Goal: Information Seeking & Learning: Learn about a topic

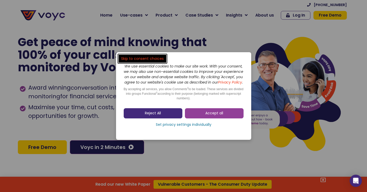
click at [167, 117] on link "Reject All" at bounding box center [153, 113] width 59 height 10
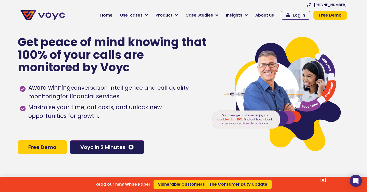
click at [177, 16] on div "Read our new White Paper Vulnerable Customers - The Consumer Duty Update" at bounding box center [183, 96] width 367 height 192
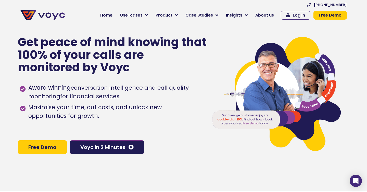
click at [177, 16] on icon at bounding box center [176, 15] width 3 height 5
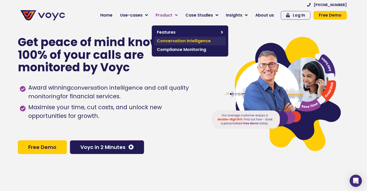
click at [176, 41] on span "Conversation Intelligence" at bounding box center [190, 41] width 66 height 6
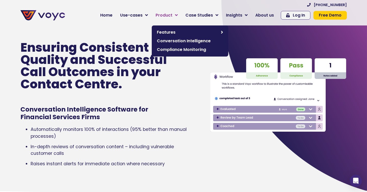
click at [176, 16] on link "Product" at bounding box center [167, 15] width 30 height 10
click at [148, 142] on ul "Automatically monitors 100% of interactions (95% better than manual processes) …" at bounding box center [107, 146] width 175 height 41
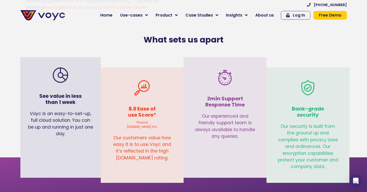
scroll to position [1160, 0]
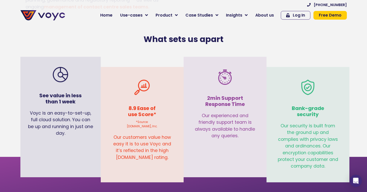
click at [100, 32] on div "What sets us apart" at bounding box center [184, 39] width 296 height 15
